Goal: Task Accomplishment & Management: Manage account settings

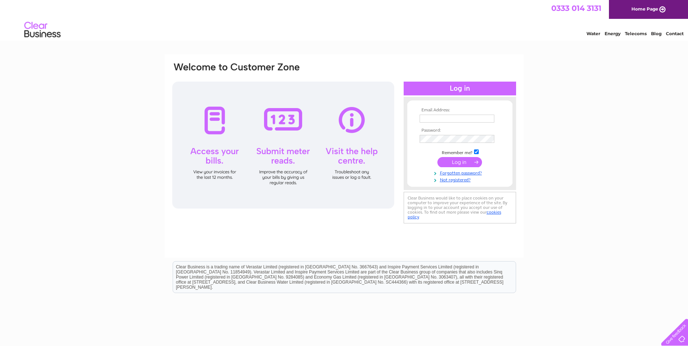
type input "[EMAIL_ADDRESS][DOMAIN_NAME]"
click at [452, 162] on input "submit" at bounding box center [459, 162] width 45 height 10
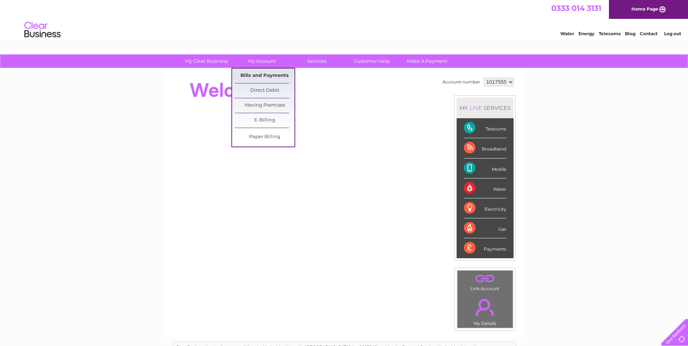
click at [255, 75] on link "Bills and Payments" at bounding box center [265, 76] width 60 height 15
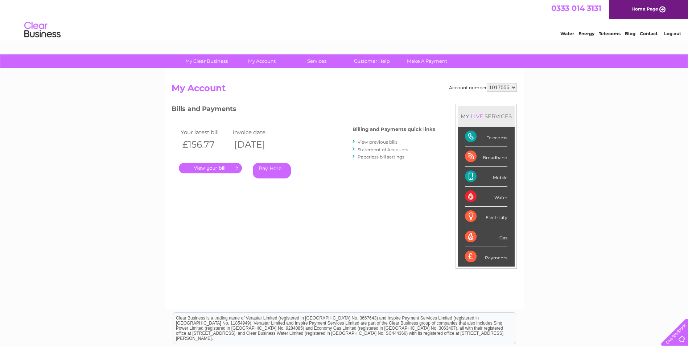
click at [220, 168] on link "." at bounding box center [210, 168] width 63 height 11
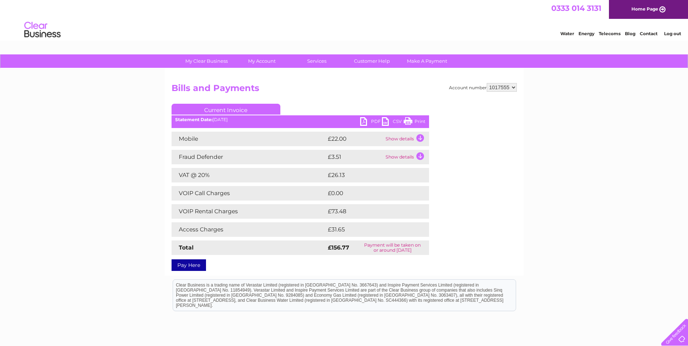
click at [371, 120] on link "PDF" at bounding box center [371, 122] width 22 height 11
